Goal: Task Accomplishment & Management: Manage account settings

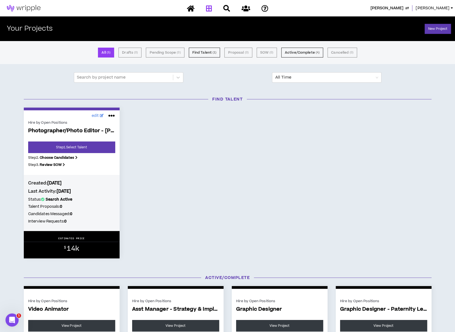
click at [402, 5] on span "[PERSON_NAME]" at bounding box center [386, 8] width 33 height 6
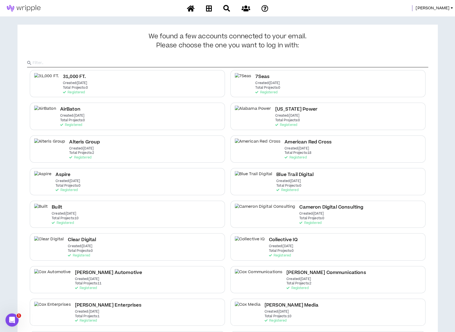
click at [133, 65] on input "text" at bounding box center [230, 63] width 395 height 8
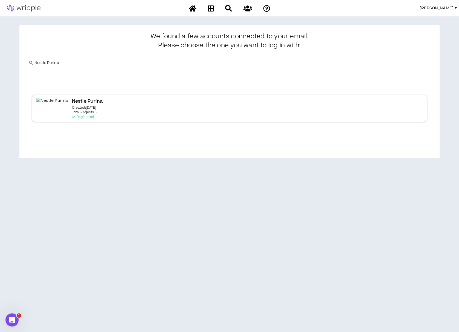
type input "Nestle Purina"
click at [131, 108] on div "Nestle Purina Created: [DATE] Total Projects: 8 Registered" at bounding box center [229, 108] width 395 height 27
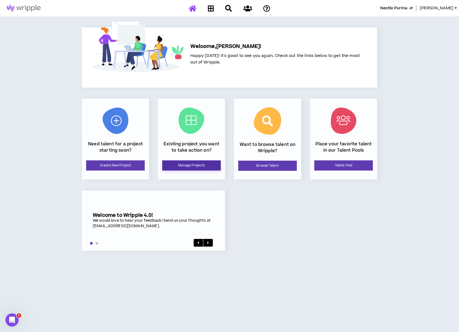
click at [186, 165] on link "Manage Projects" at bounding box center [191, 165] width 59 height 10
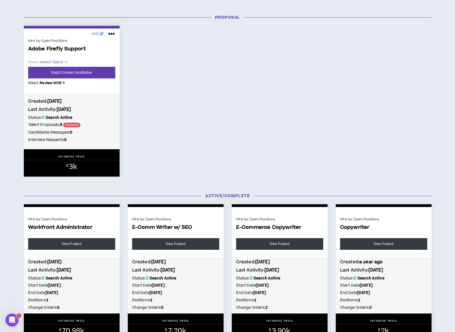
scroll to position [259, 0]
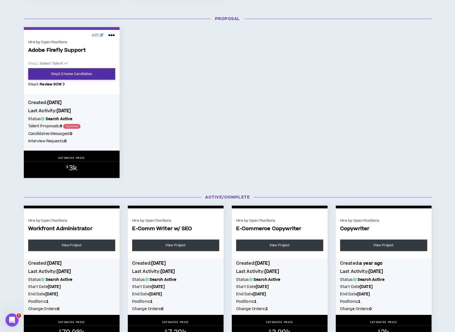
click at [91, 71] on link "Step 2 . Choose Candidates" at bounding box center [71, 73] width 87 height 11
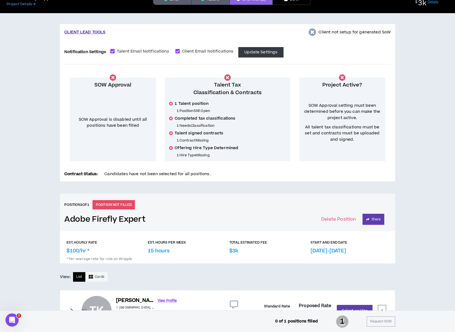
scroll to position [103, 0]
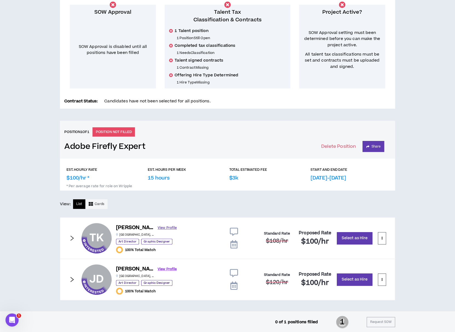
click at [159, 226] on link "View Profile" at bounding box center [167, 228] width 19 height 10
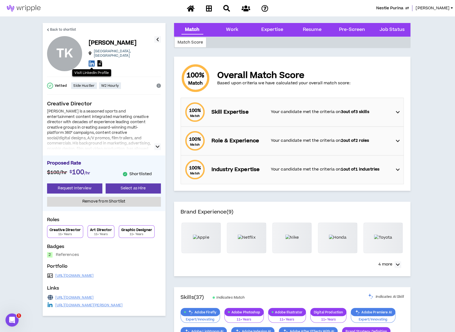
click at [90, 60] on icon at bounding box center [92, 63] width 6 height 7
